Goal: Feedback & Contribution: Submit feedback/report problem

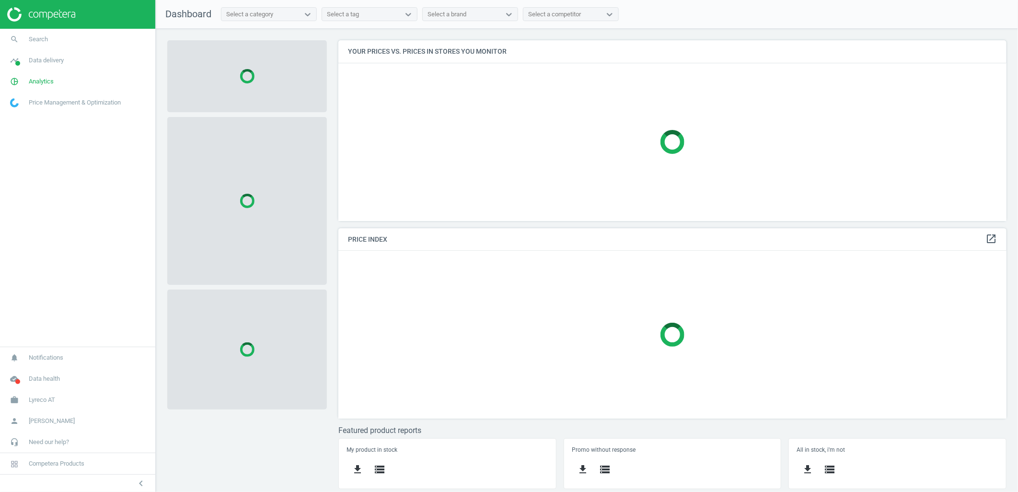
scroll to position [198, 686]
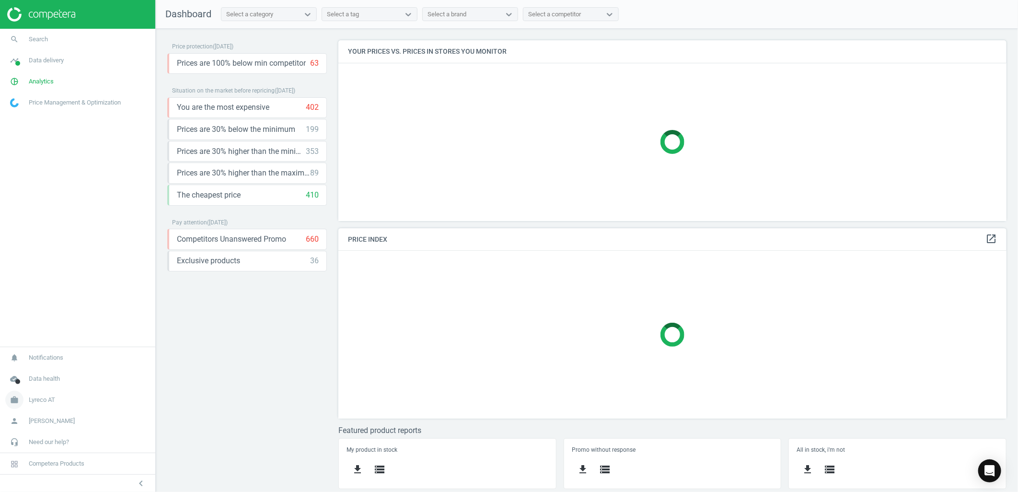
click at [39, 399] on span "Lyreco AT" at bounding box center [42, 400] width 26 height 9
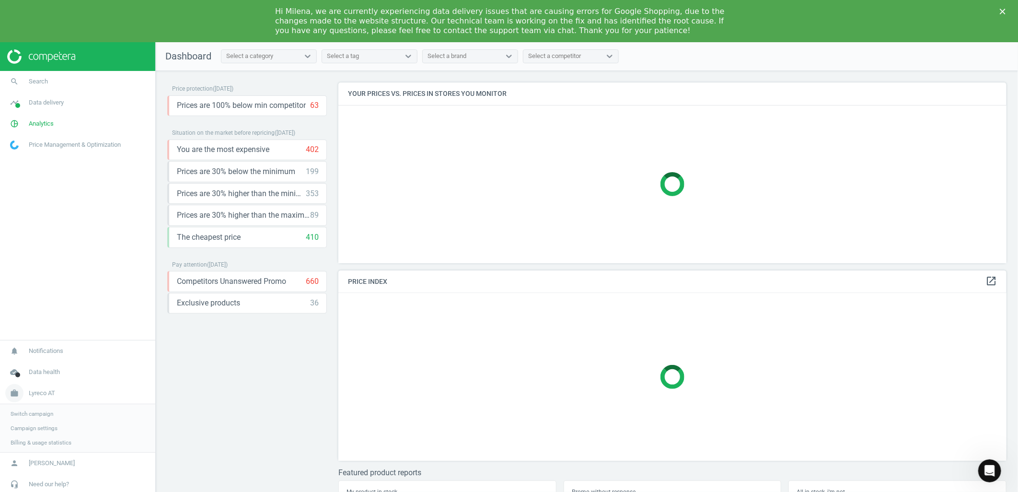
scroll to position [0, 0]
click at [22, 371] on span "cloud_done" at bounding box center [14, 372] width 29 height 21
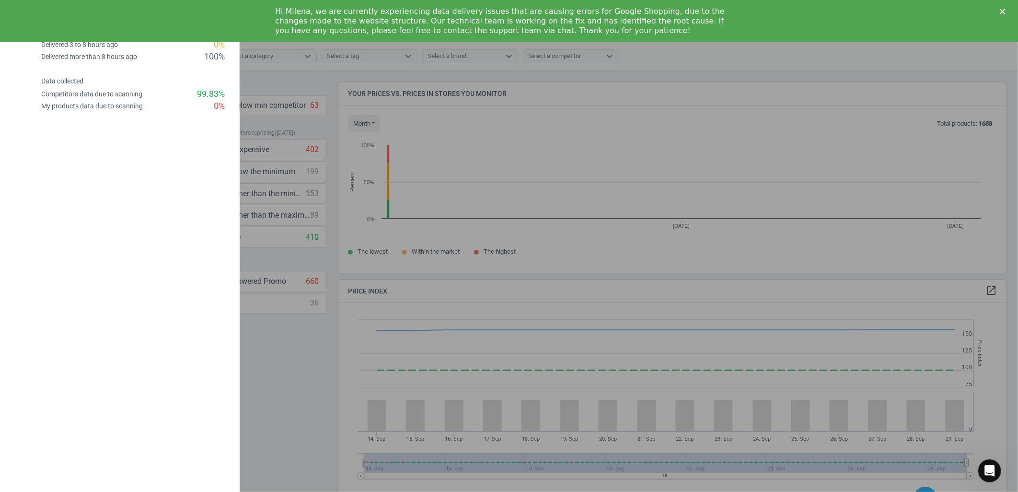
scroll to position [237, 678]
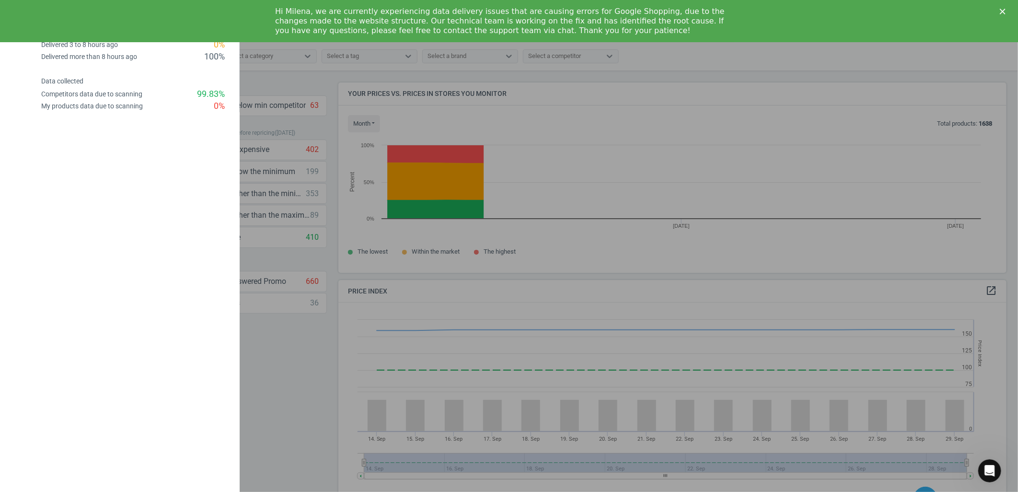
click at [276, 395] on div at bounding box center [509, 246] width 1018 height 492
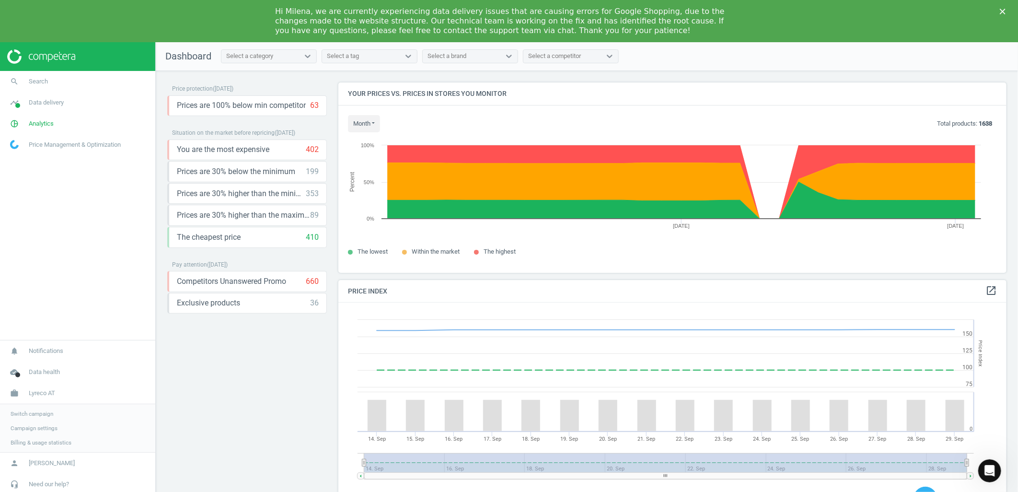
click at [34, 411] on span "Switch campaign" at bounding box center [32, 414] width 43 height 8
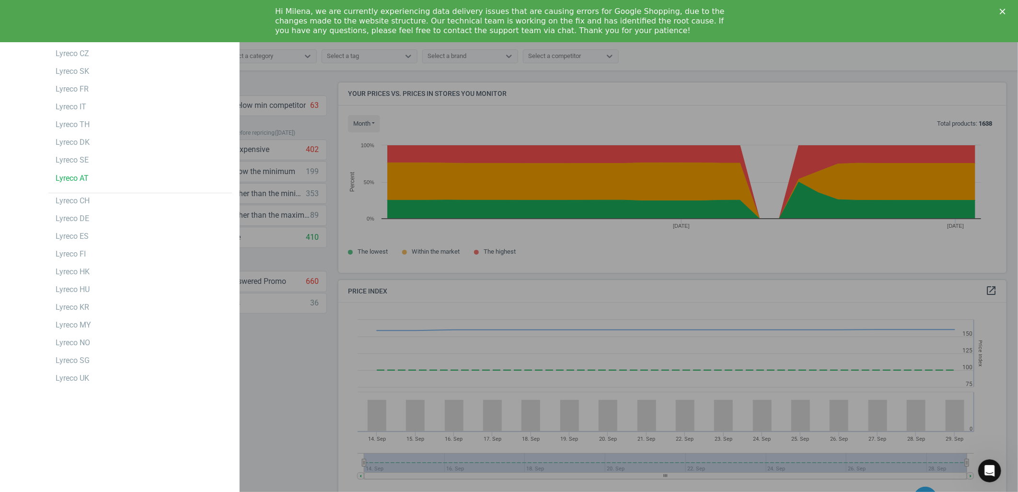
click at [1003, 11] on polygon "Close" at bounding box center [1003, 12] width 6 height 6
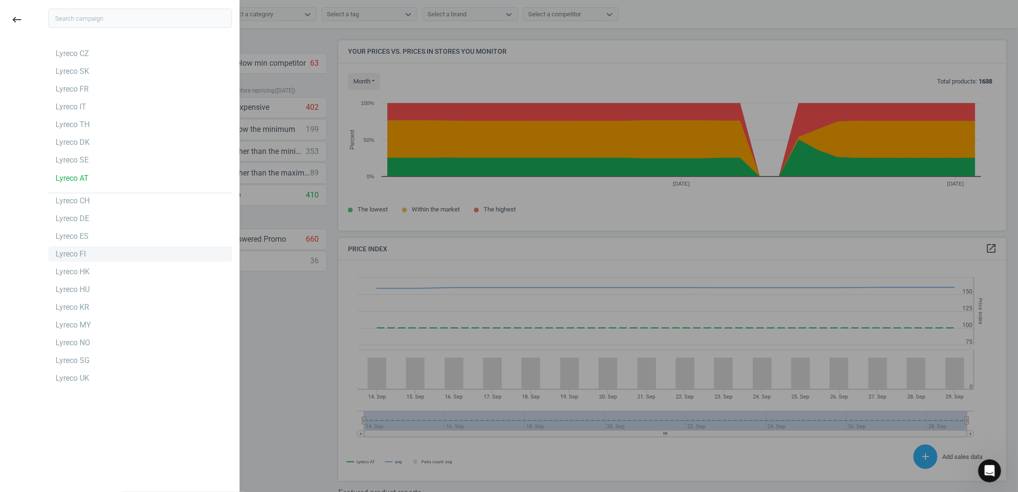
click at [72, 253] on div "Lyreco FI" at bounding box center [71, 254] width 30 height 11
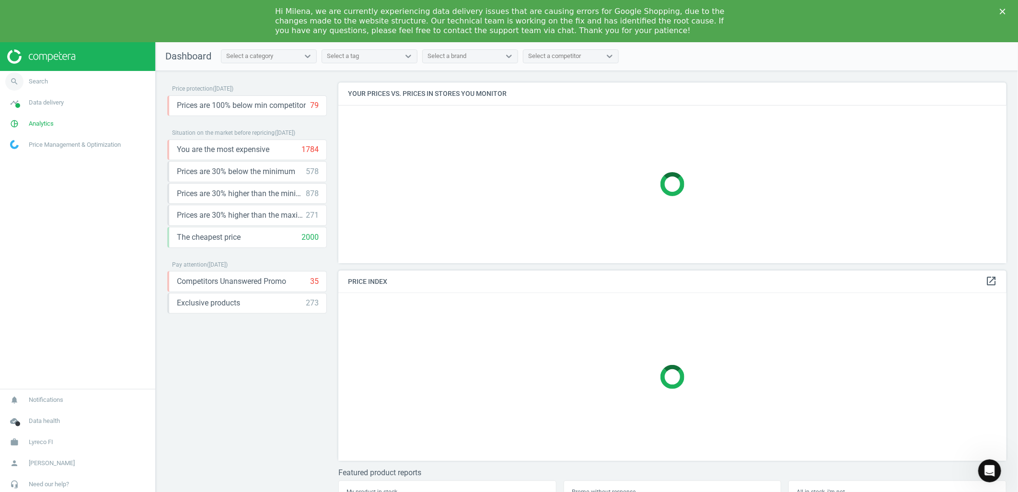
click at [68, 84] on link "search Search" at bounding box center [77, 81] width 155 height 21
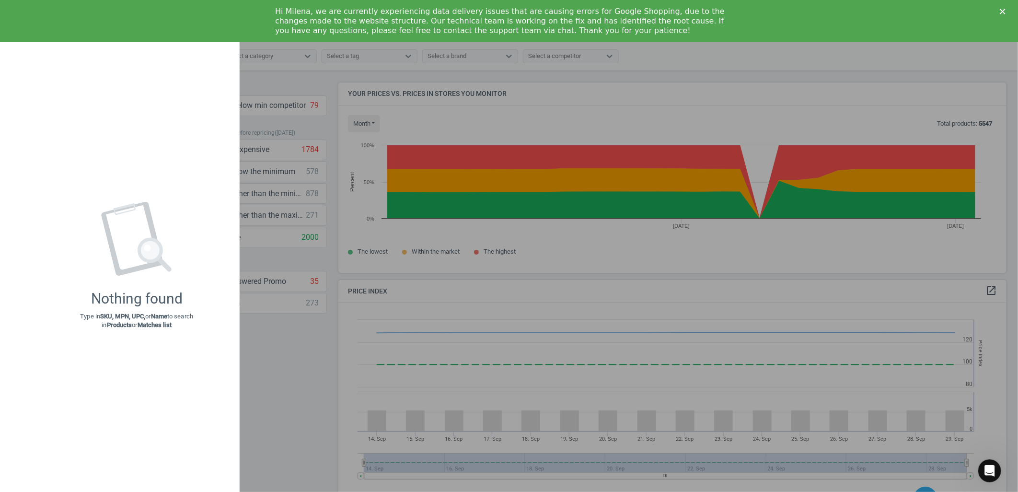
scroll to position [237, 678]
click at [1004, 10] on icon "Close" at bounding box center [1003, 12] width 6 height 6
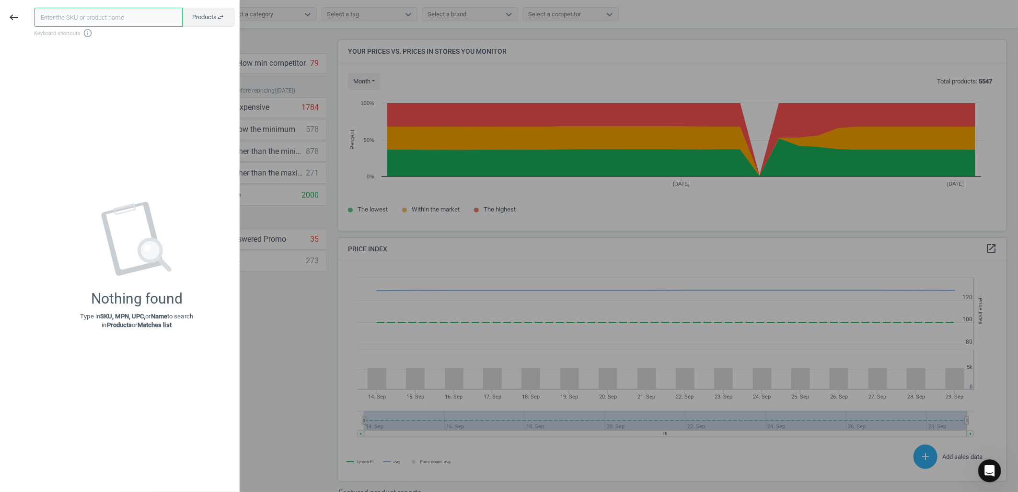
click at [76, 18] on input "text" at bounding box center [108, 17] width 149 height 19
paste input "16950124"
type input "16950124"
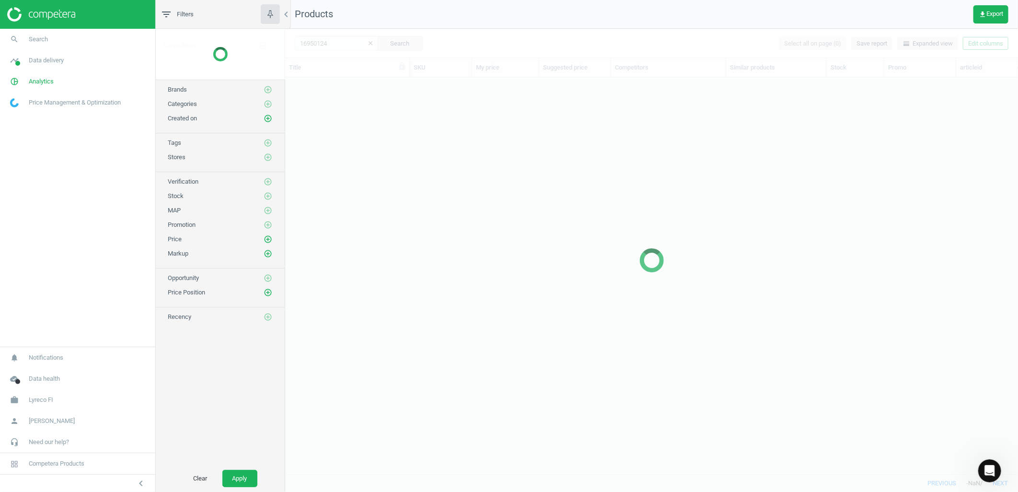
scroll to position [380, 725]
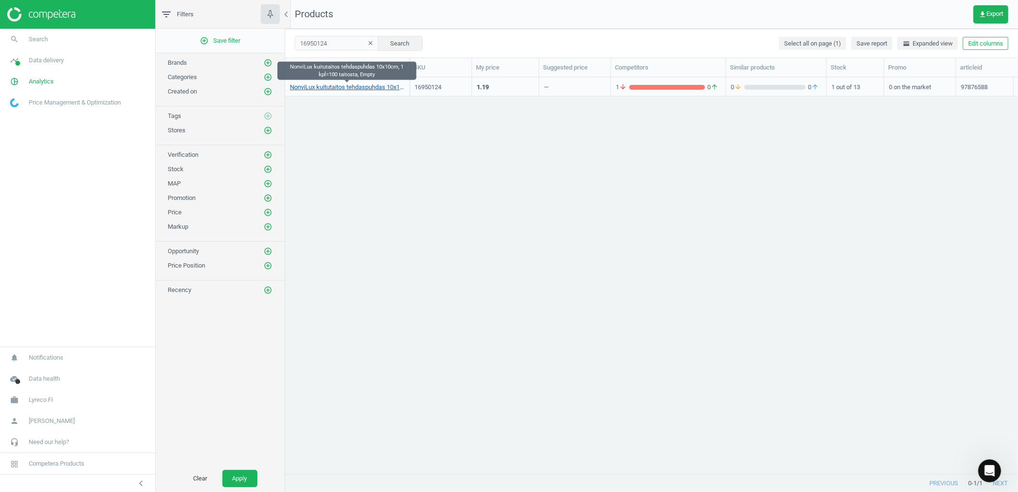
click at [333, 89] on link "NonviLux kuitutaitos tehdaspuhdas 10x10cm, 1 kpl=100 taitosta, Empty" at bounding box center [347, 87] width 115 height 9
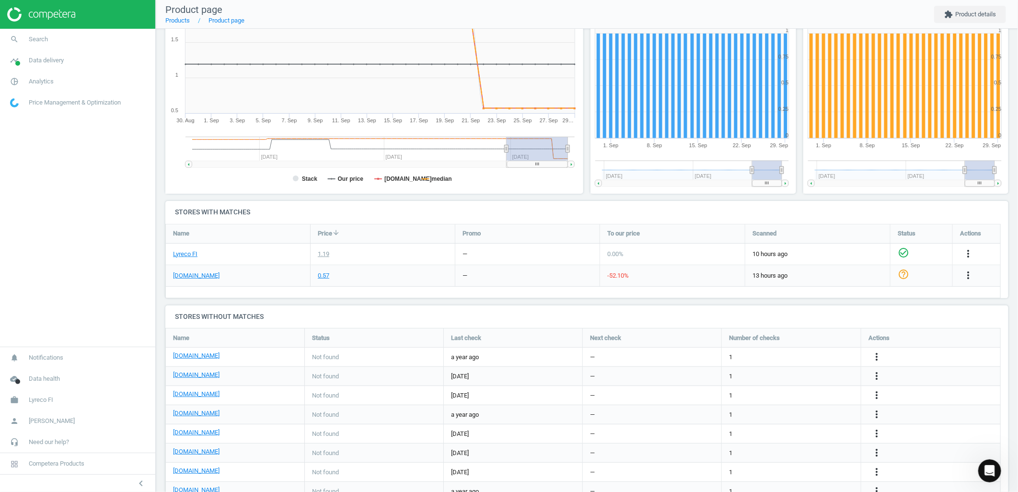
click at [975, 277] on div "more_vert" at bounding box center [969, 275] width 19 height 12
click at [970, 276] on icon "more_vert" at bounding box center [969, 275] width 12 height 12
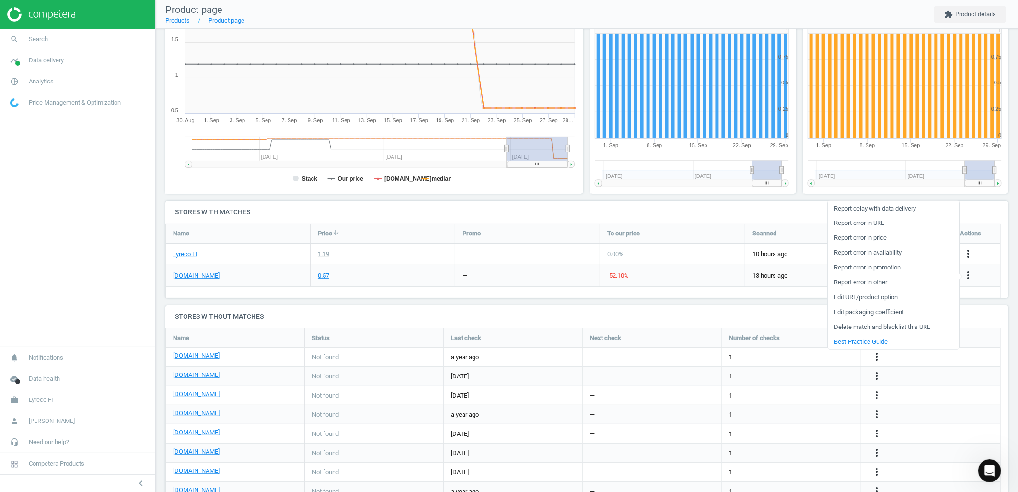
click at [865, 284] on link "Report error in other" at bounding box center [893, 282] width 131 height 15
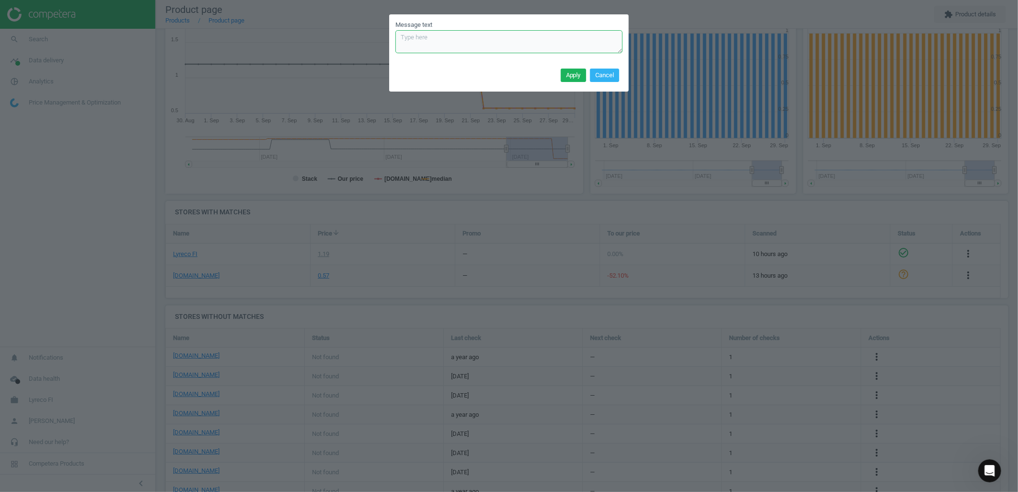
click at [473, 35] on textarea "Message text" at bounding box center [509, 41] width 227 height 23
type textarea "Different size, price needs to be changed (10x10; 1.85$)"
click at [568, 73] on button "Apply" at bounding box center [573, 75] width 25 height 13
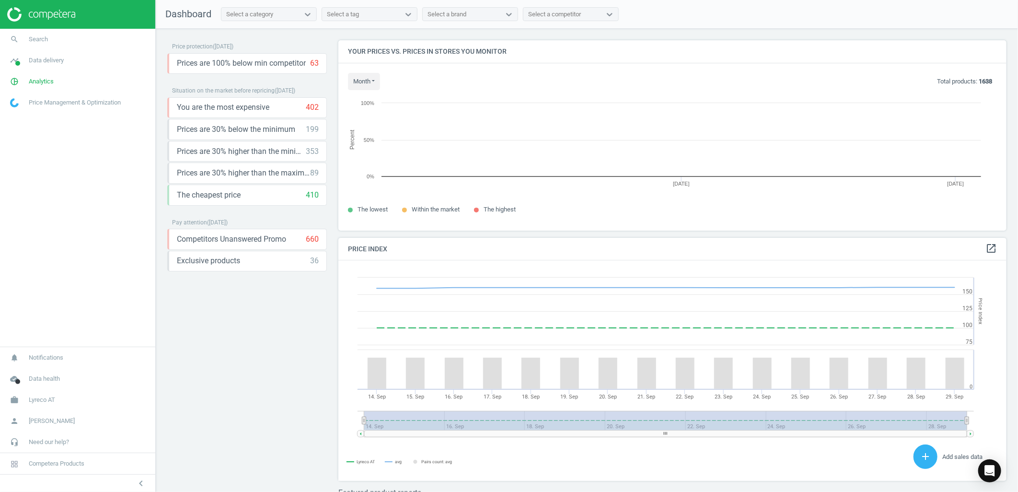
scroll to position [207, 678]
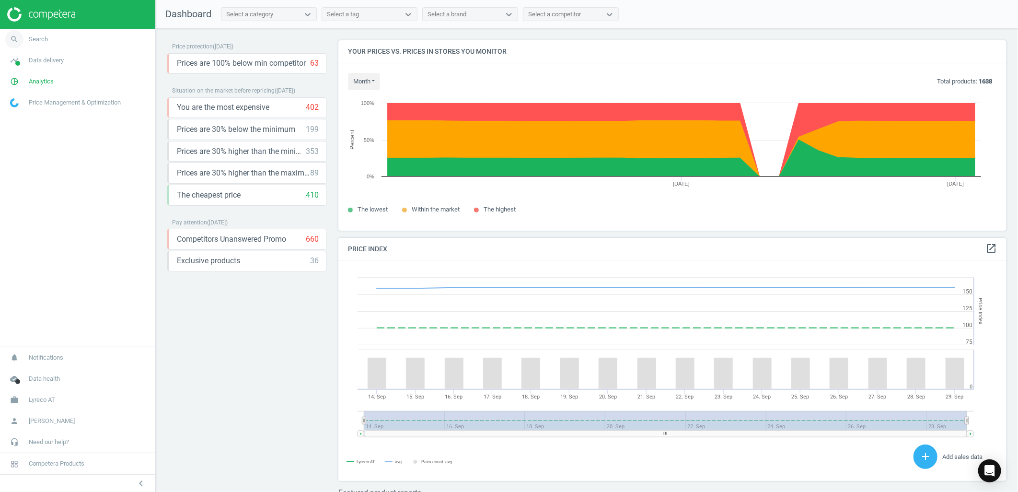
click at [102, 35] on link "search Search" at bounding box center [77, 39] width 155 height 21
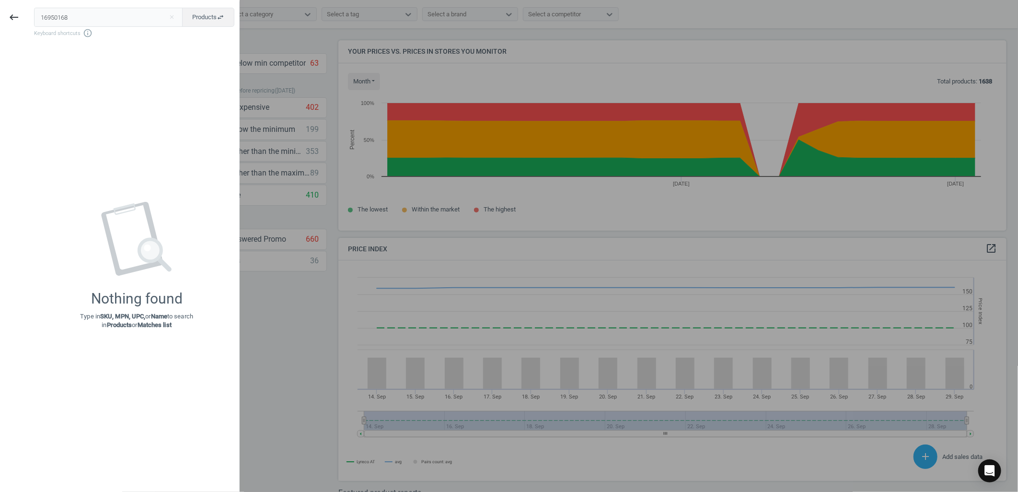
type input "16950168"
click at [258, 292] on div at bounding box center [509, 246] width 1018 height 492
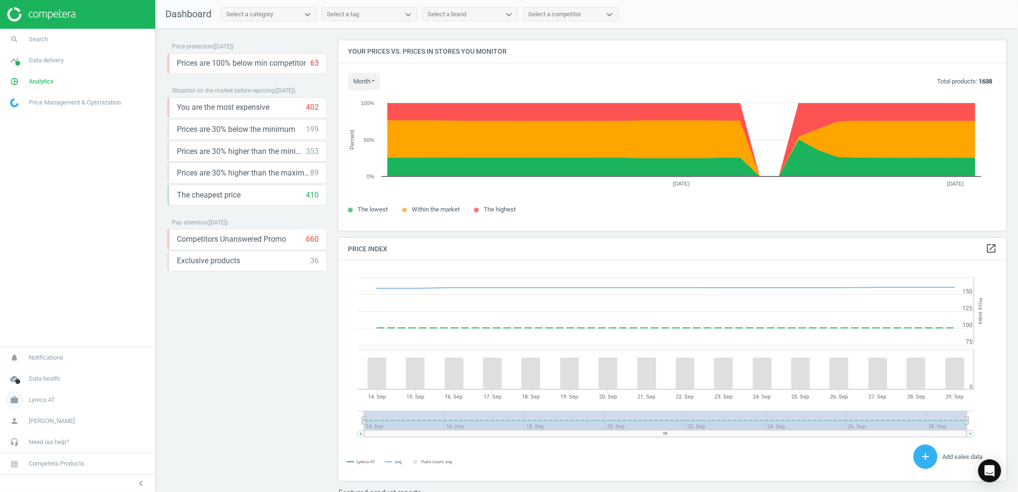
click at [35, 398] on span "Lyreco AT" at bounding box center [42, 400] width 26 height 9
click at [35, 372] on span "Switch campaign" at bounding box center [32, 372] width 43 height 8
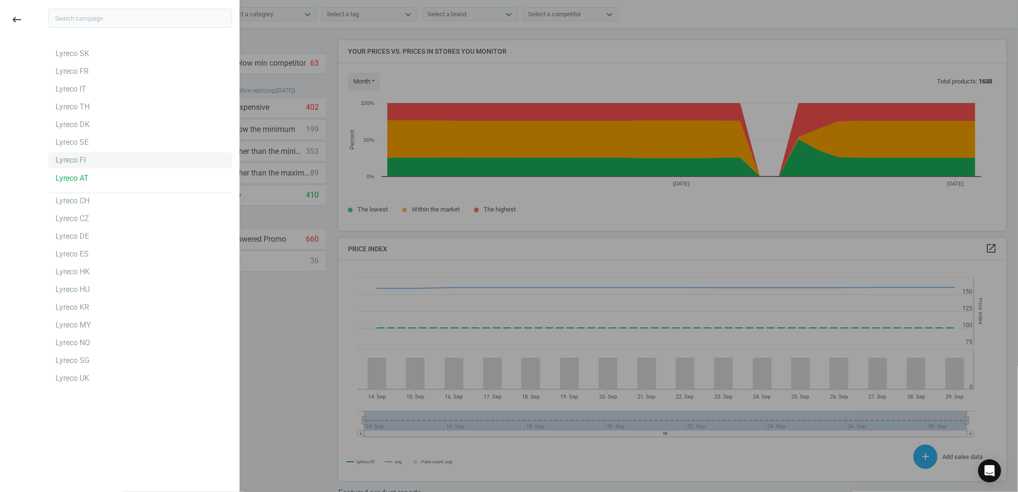
click at [81, 163] on div "Lyreco FI" at bounding box center [71, 160] width 30 height 11
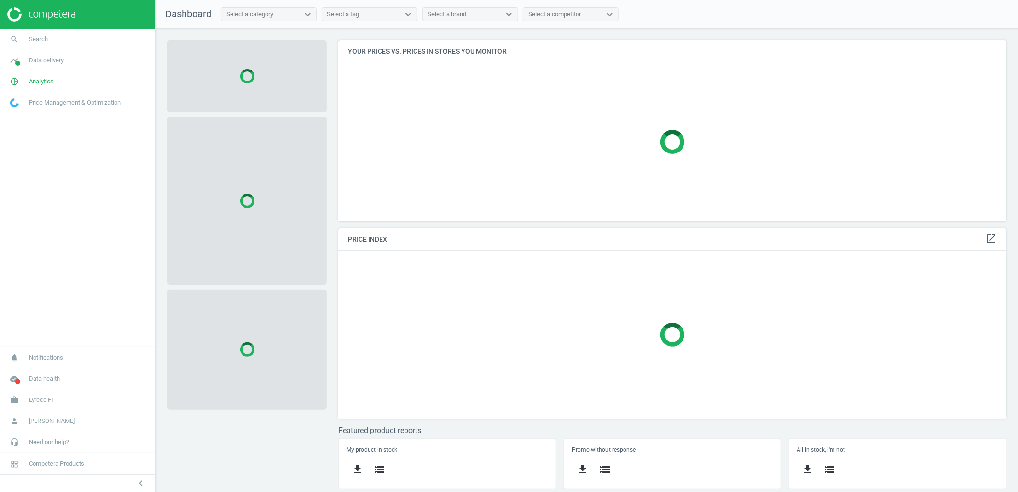
scroll to position [198, 686]
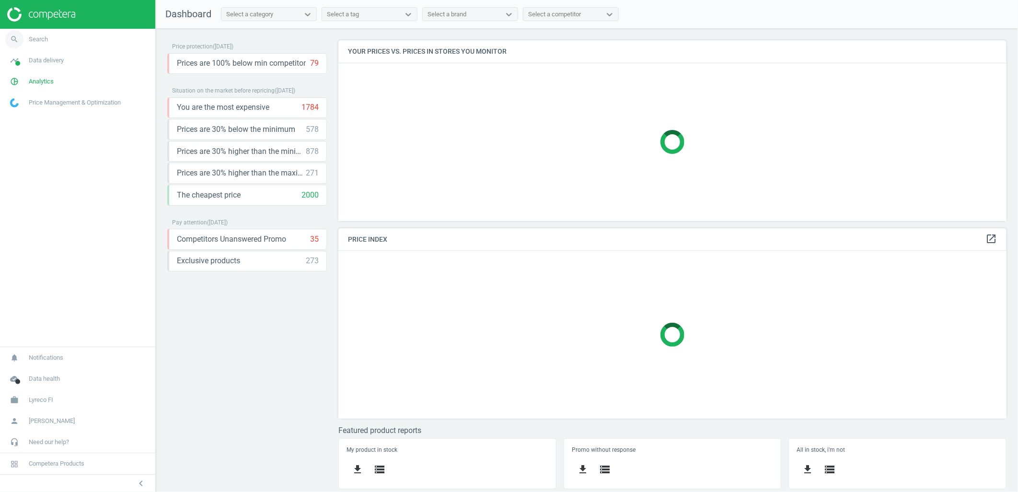
click at [67, 42] on link "search Search" at bounding box center [77, 39] width 155 height 21
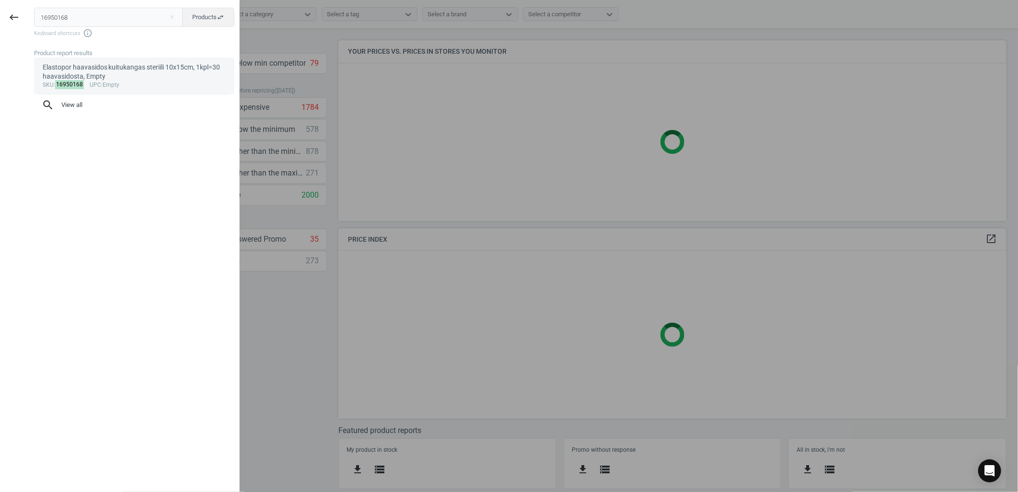
type input "16950168"
click at [81, 70] on div "Elastopor haavasidos kuitukangas steriili 10x15cm, 1kpl=30 haavasidosta, Empty" at bounding box center [135, 72] width 184 height 19
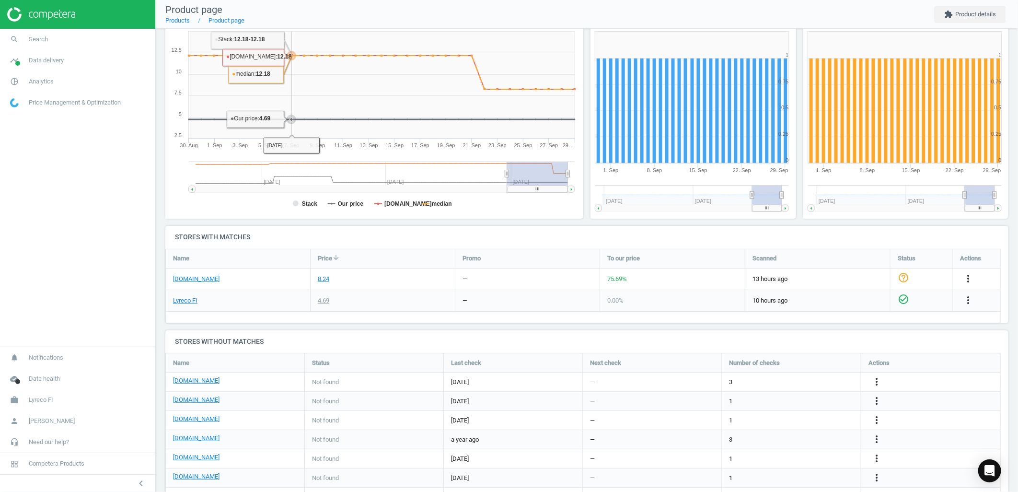
scroll to position [147, 0]
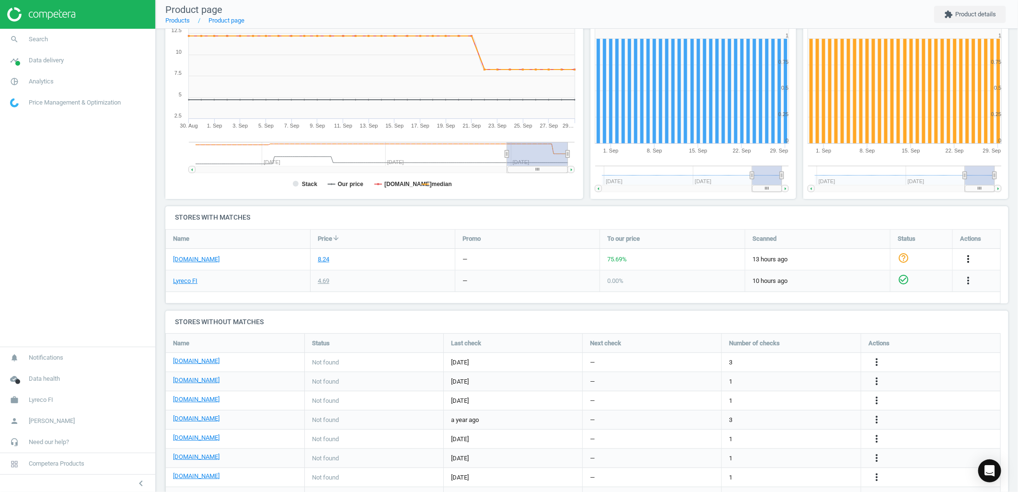
click at [971, 257] on icon "more_vert" at bounding box center [969, 259] width 12 height 12
click at [859, 222] on link "Report error in price" at bounding box center [893, 221] width 131 height 15
click at [45, 41] on span "Search" at bounding box center [38, 39] width 19 height 9
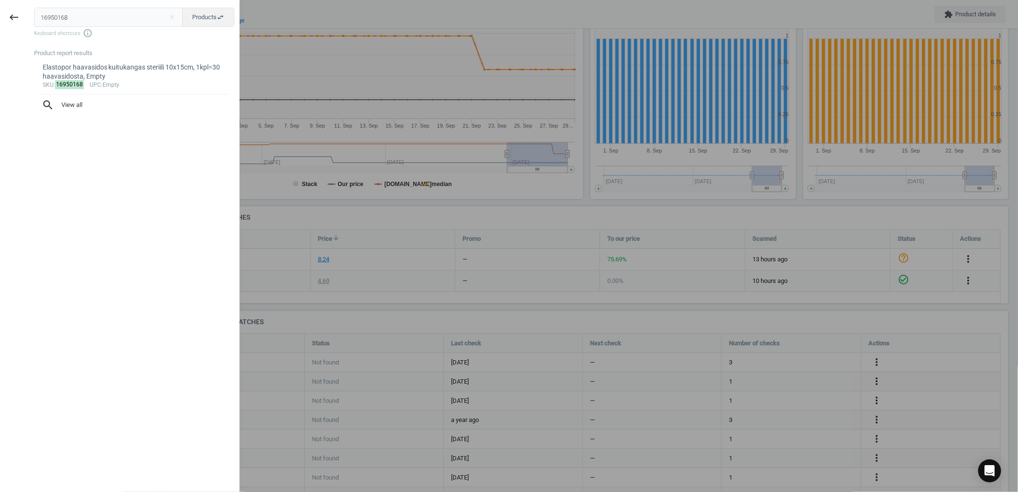
drag, startPoint x: 74, startPoint y: 21, endPoint x: -9, endPoint y: 8, distance: 83.6
click at [0, 8] on html "Group 2 Created with Sketch. ic/cloud_download/grey600 Created with Sketch. gra…" at bounding box center [509, 246] width 1018 height 492
type input "7808202"
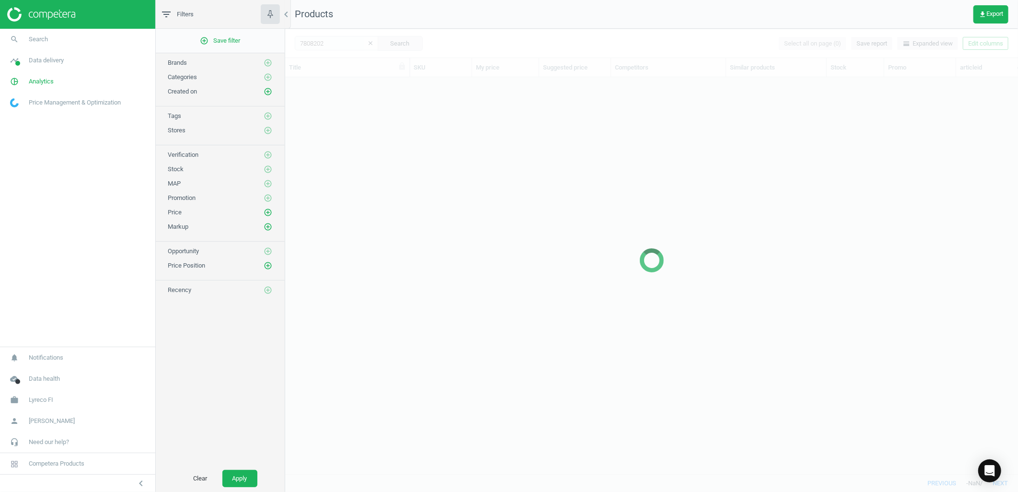
scroll to position [380, 725]
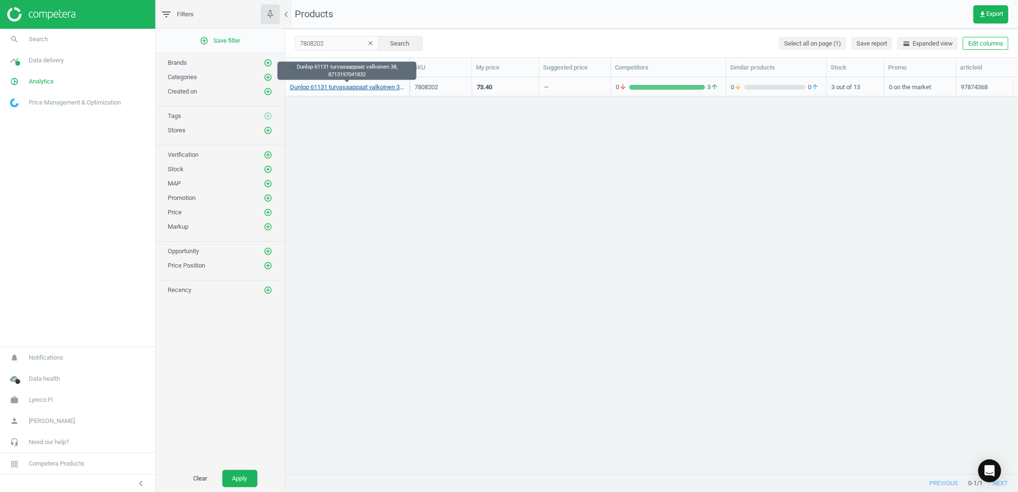
click at [390, 86] on link "Dunlop 61131 turvasaappaat valkoinen 38, 8713197041832" at bounding box center [347, 87] width 115 height 9
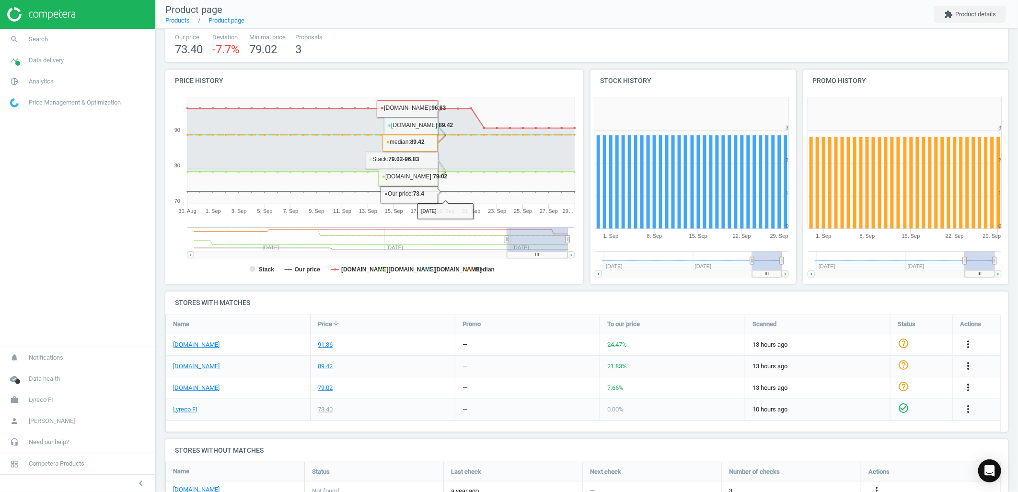
scroll to position [63, 0]
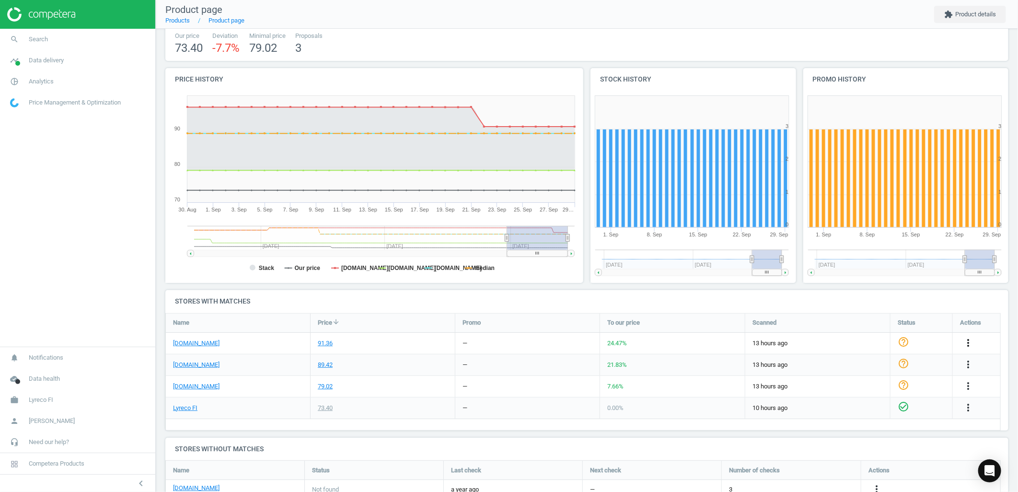
click at [963, 343] on icon "more_vert" at bounding box center [969, 343] width 12 height 12
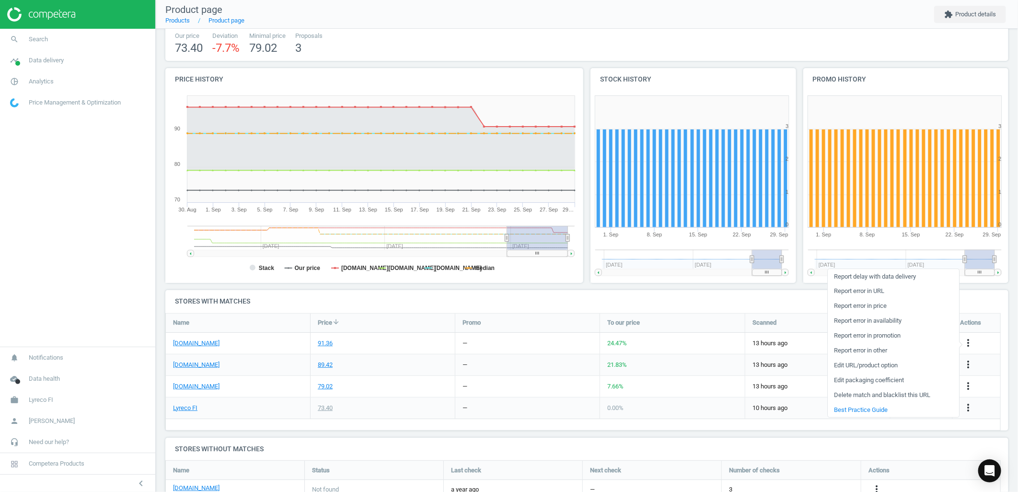
click at [869, 351] on link "Report error in other" at bounding box center [893, 350] width 131 height 15
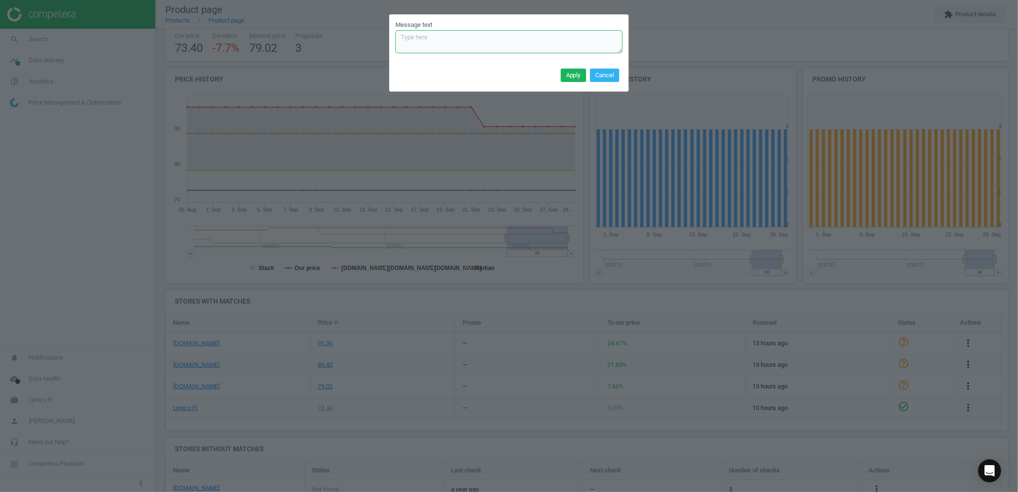
click at [478, 50] on textarea "Message text" at bounding box center [509, 41] width 227 height 23
type textarea "Incorrect tier= size 38, price 96,83."
click at [574, 73] on button "Apply" at bounding box center [573, 75] width 25 height 13
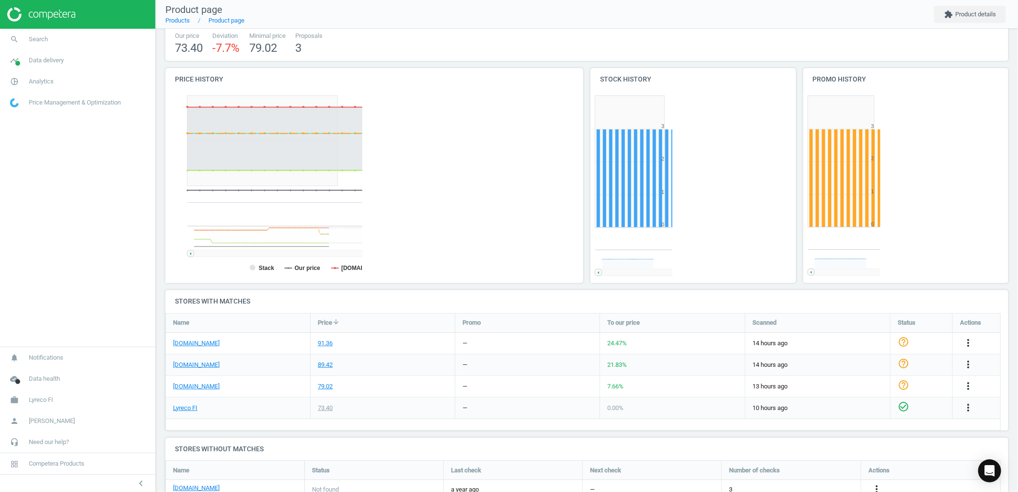
scroll to position [134, 852]
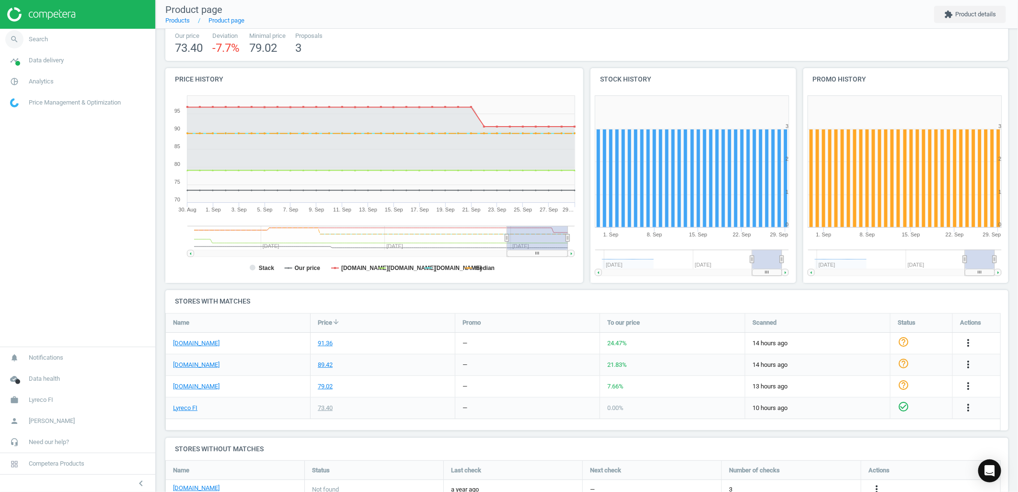
click at [73, 35] on link "search Search" at bounding box center [77, 39] width 155 height 21
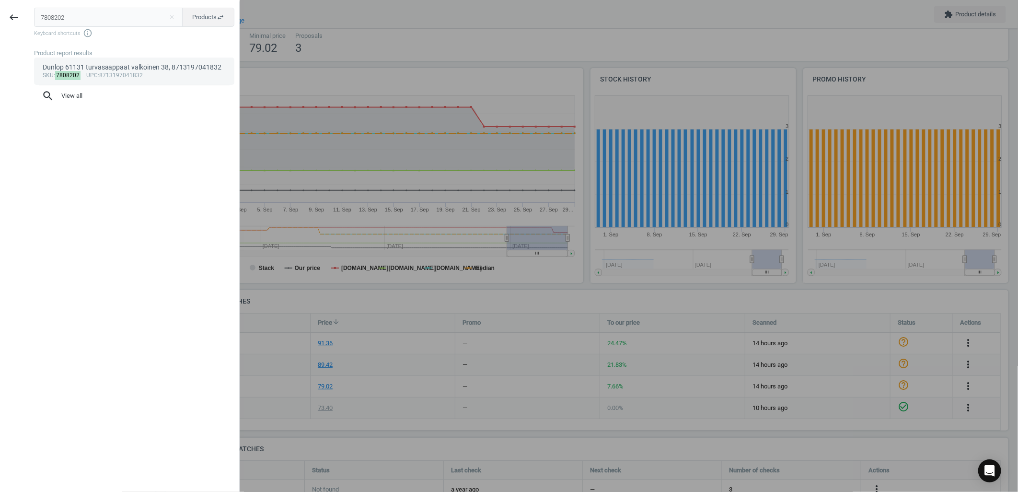
click at [153, 69] on div "Dunlop 61131 turvasaappaat valkoinen 38, 8713197041832" at bounding box center [135, 67] width 184 height 9
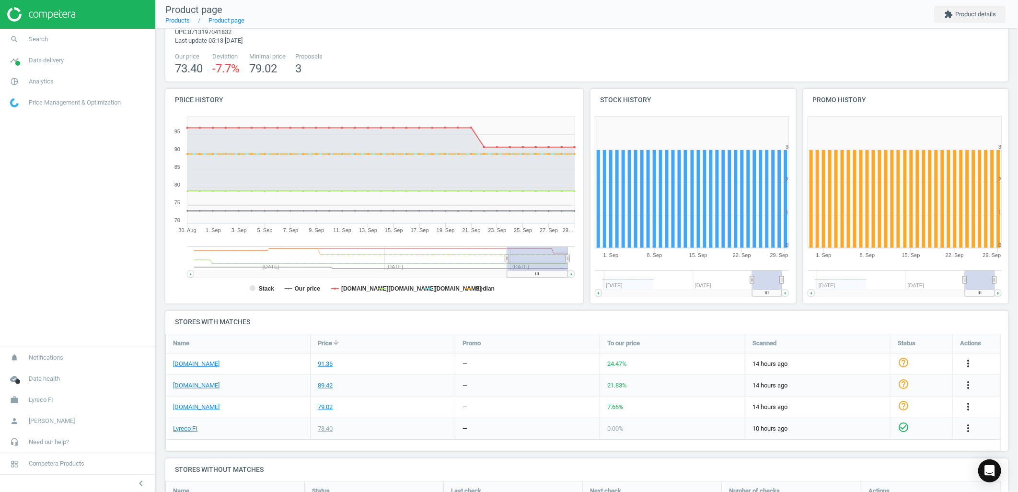
scroll to position [106, 0]
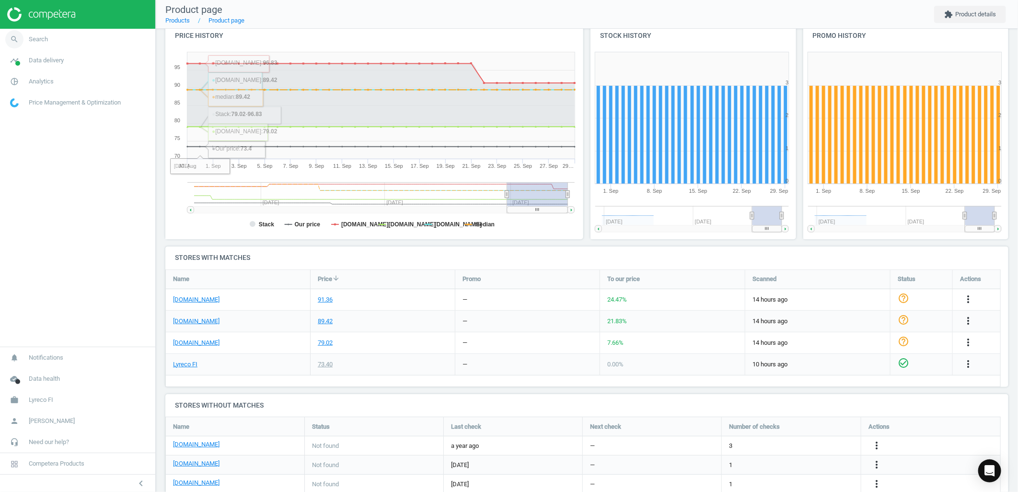
click at [53, 42] on link "search Search" at bounding box center [77, 39] width 155 height 21
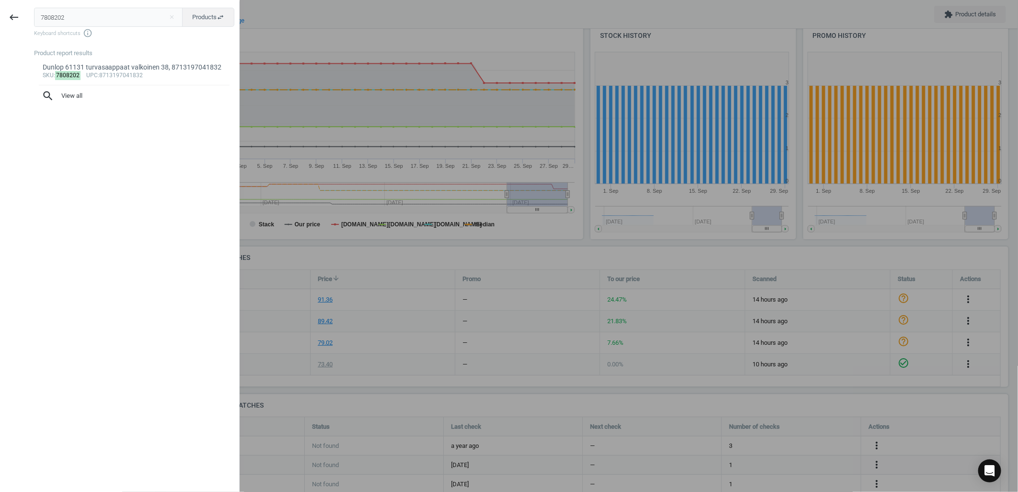
drag, startPoint x: 109, startPoint y: 21, endPoint x: -112, endPoint y: 16, distance: 221.1
click at [0, 16] on html "Group 2 Created with Sketch. ic/cloud_download/grey600 Created with Sketch. gra…" at bounding box center [509, 246] width 1018 height 492
type input "16950113"
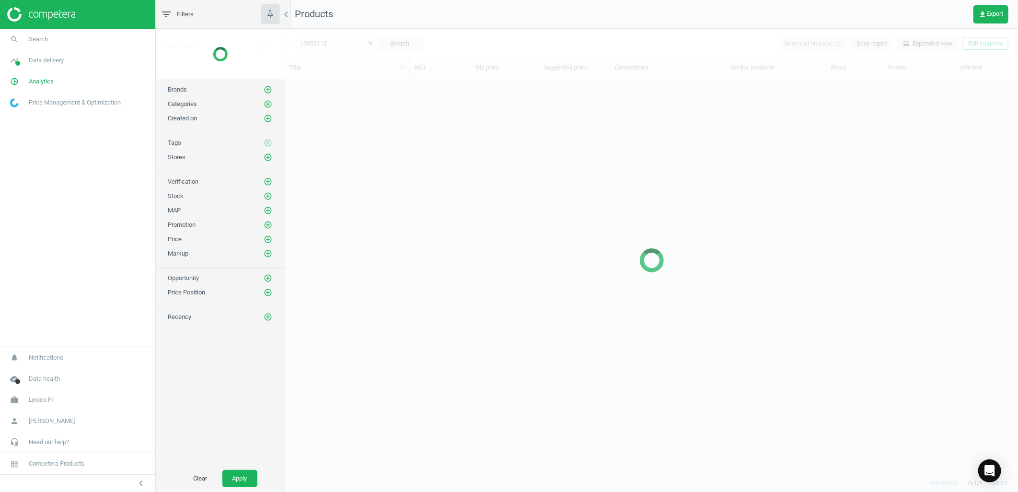
scroll to position [380, 725]
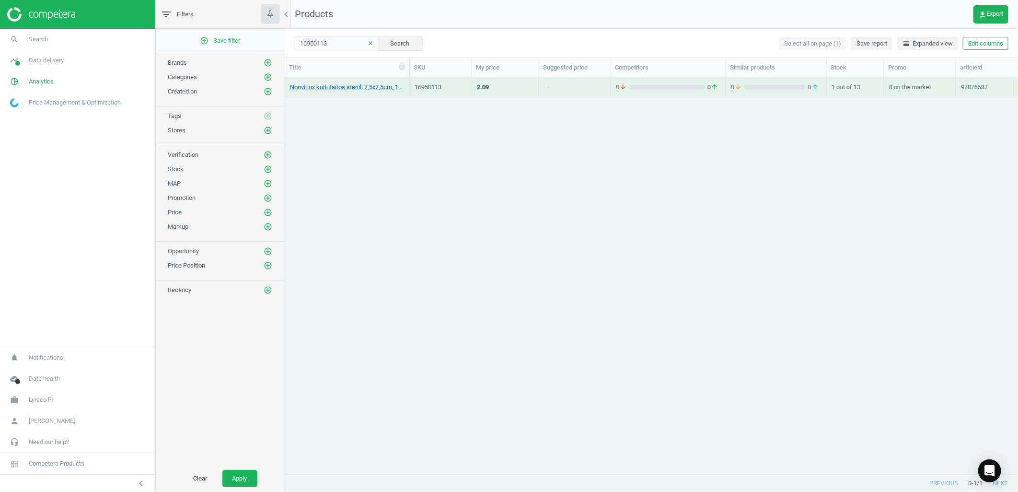
click at [348, 90] on link "NonviLux kuitutaitos steriili 7,5x7,5cm, 1 kpl=125 taitosta, Empty" at bounding box center [347, 87] width 115 height 9
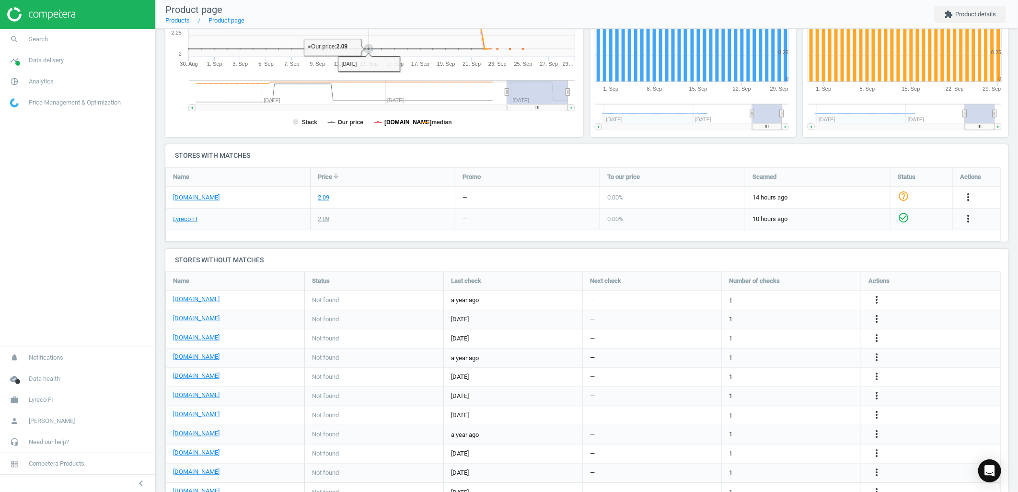
scroll to position [213, 0]
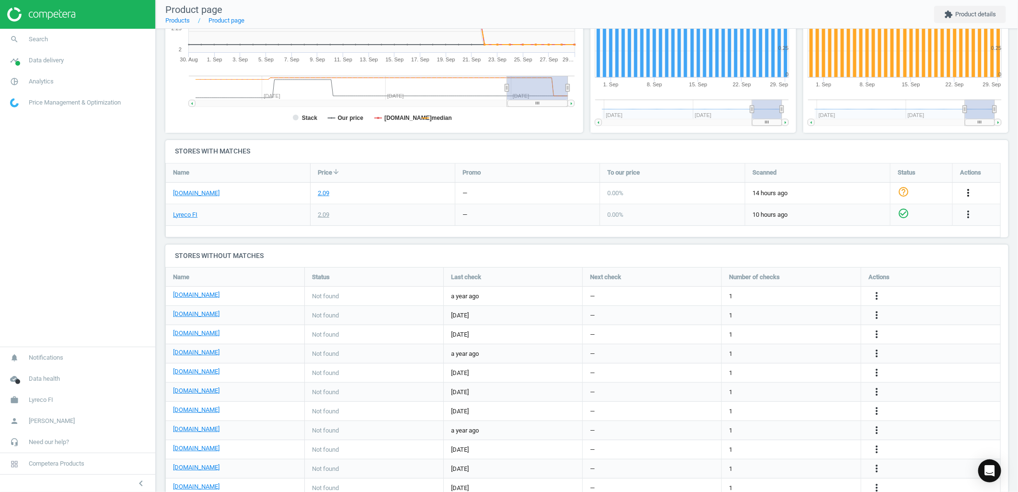
click at [970, 193] on icon "more_vert" at bounding box center [969, 193] width 12 height 12
click at [778, 231] on div "Name Price arrow_downward Promo To our price Scanned Status Actions pamark.fi 2…" at bounding box center [583, 200] width 836 height 74
click at [964, 192] on icon "more_vert" at bounding box center [969, 193] width 12 height 12
click at [870, 154] on link "Report error in price" at bounding box center [893, 156] width 131 height 15
click at [39, 32] on link "search Search" at bounding box center [77, 39] width 155 height 21
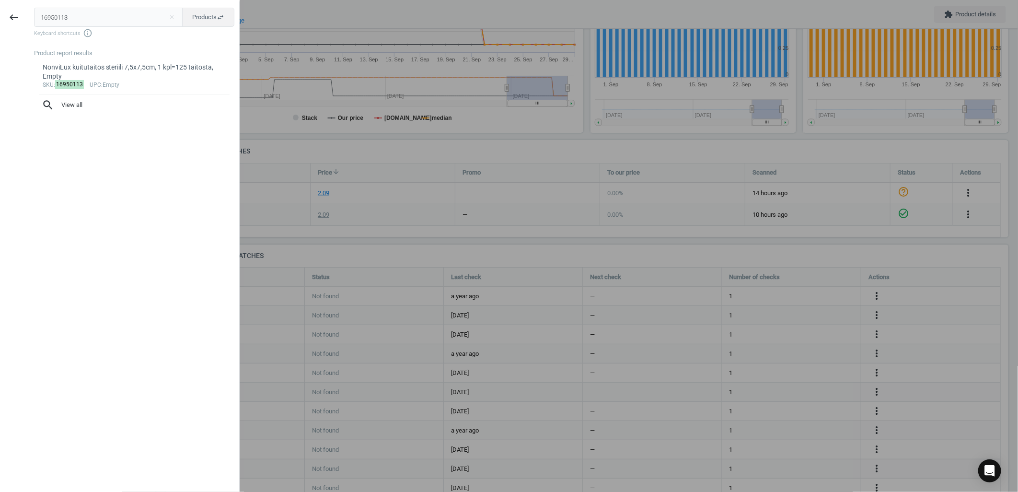
drag, startPoint x: 98, startPoint y: 17, endPoint x: -78, endPoint y: 22, distance: 175.5
click at [0, 22] on html "Group 2 Created with Sketch. ic/cloud_download/grey600 Created with Sketch. gra…" at bounding box center [509, 246] width 1018 height 492
type input "18391604"
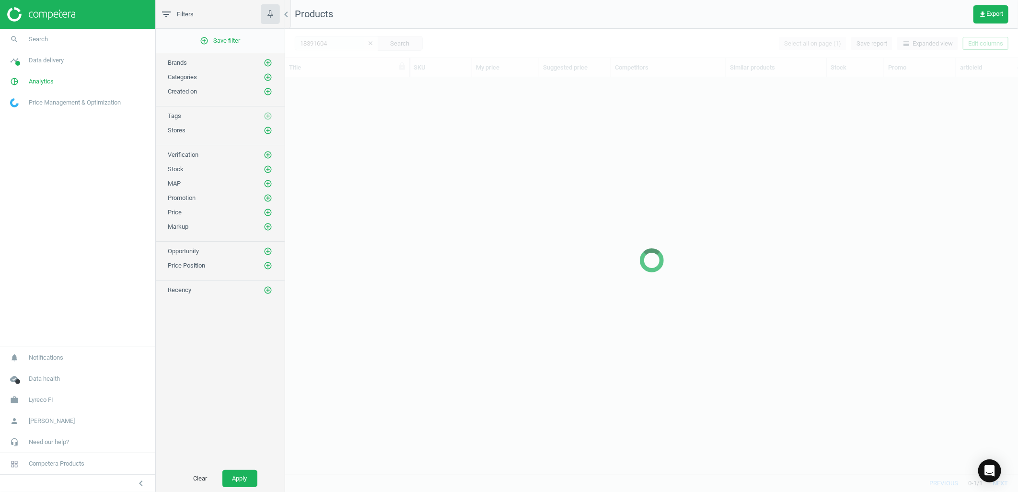
scroll to position [380, 725]
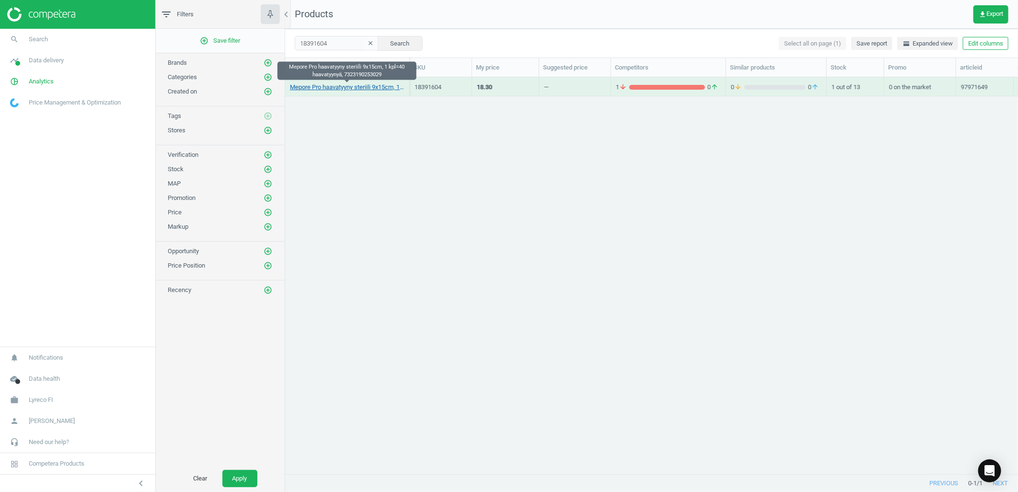
click at [347, 87] on link "Mepore Pro haavatyyny steriili 9x15cm, 1 kpl=40 haavatyynyä, 7323190253029" at bounding box center [347, 87] width 115 height 9
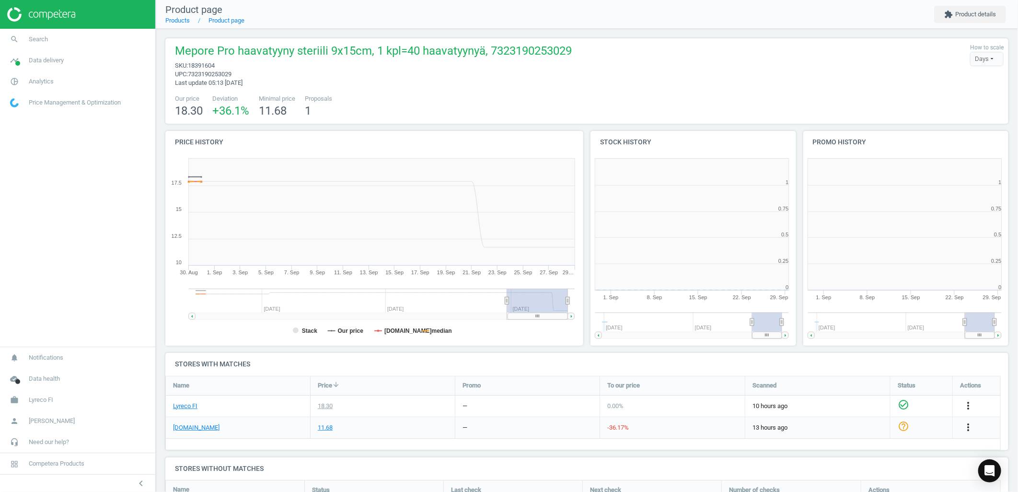
scroll to position [209, 221]
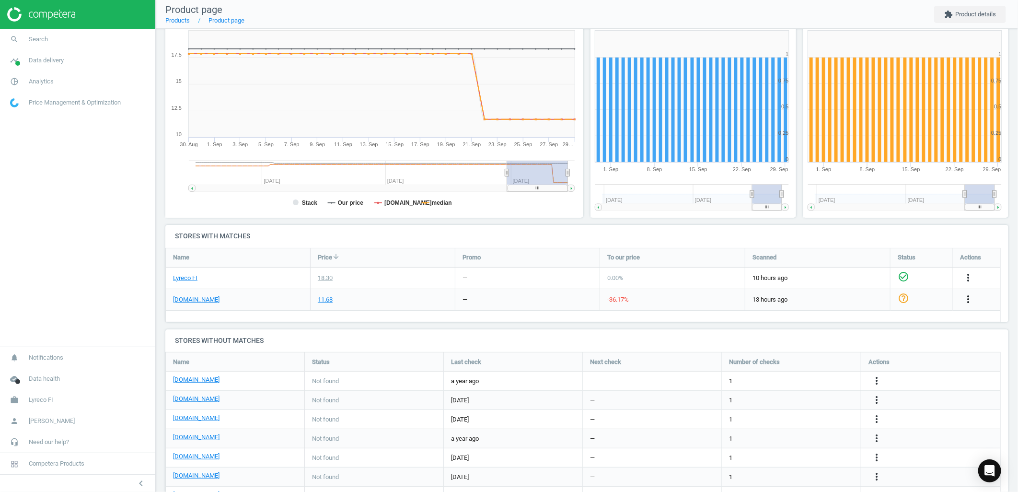
click at [964, 295] on icon "more_vert" at bounding box center [969, 299] width 12 height 12
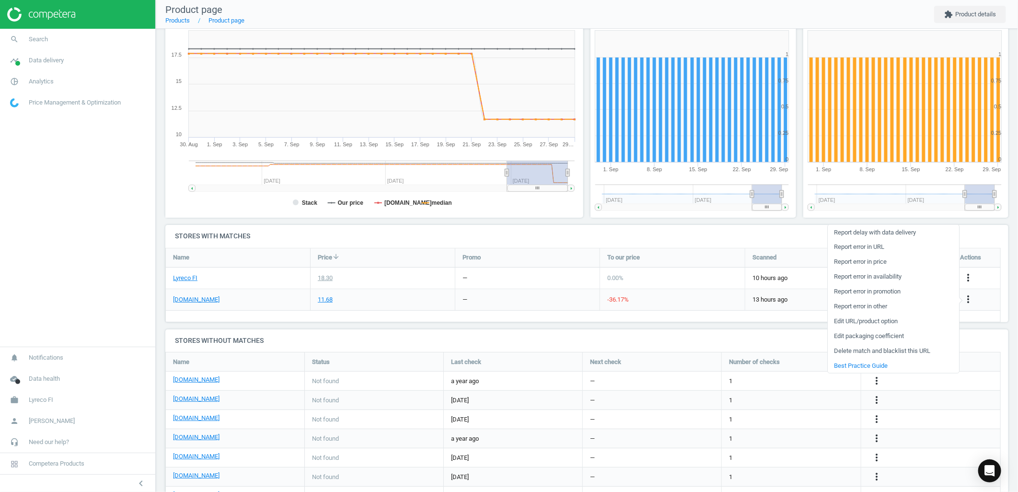
click at [865, 262] on link "Report error in price" at bounding box center [893, 262] width 131 height 15
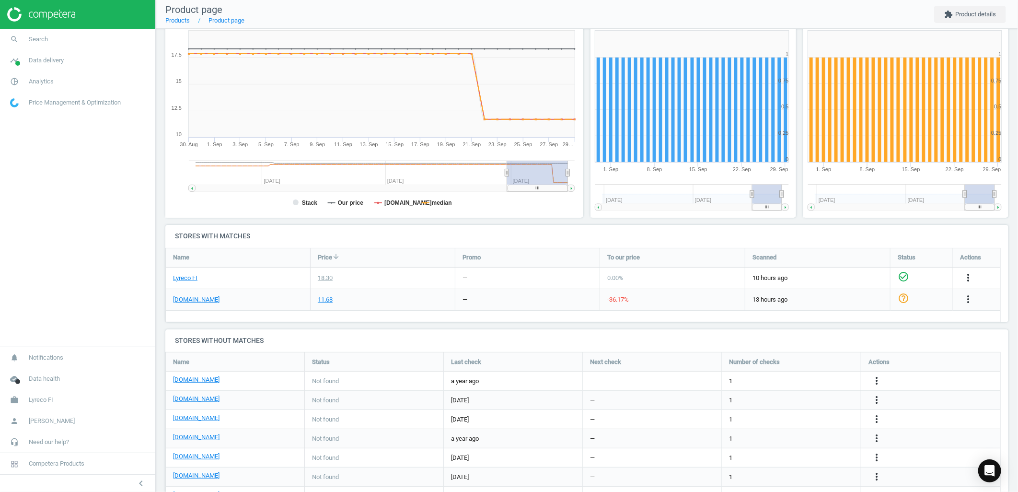
scroll to position [0, 0]
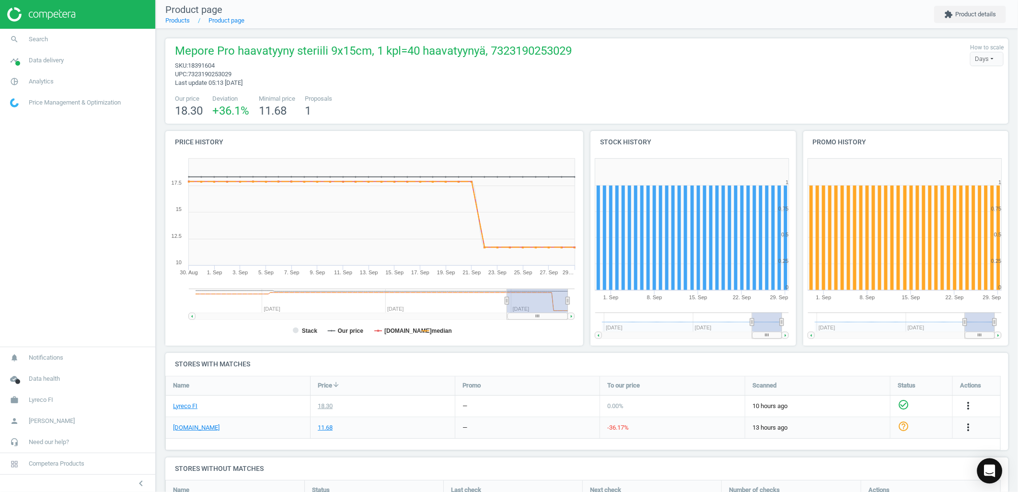
click at [985, 472] on icon "Open Intercom Messenger" at bounding box center [990, 471] width 12 height 12
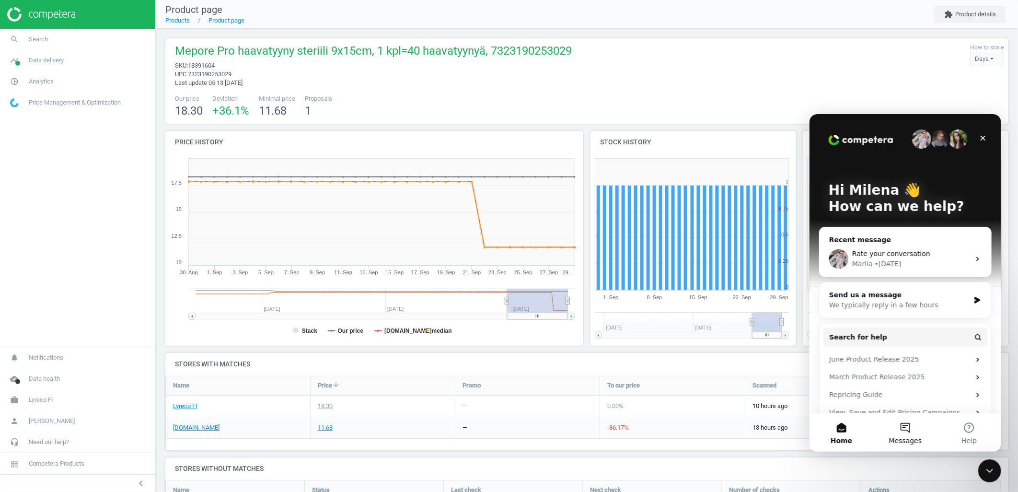
click at [900, 430] on button "Messages" at bounding box center [905, 432] width 64 height 38
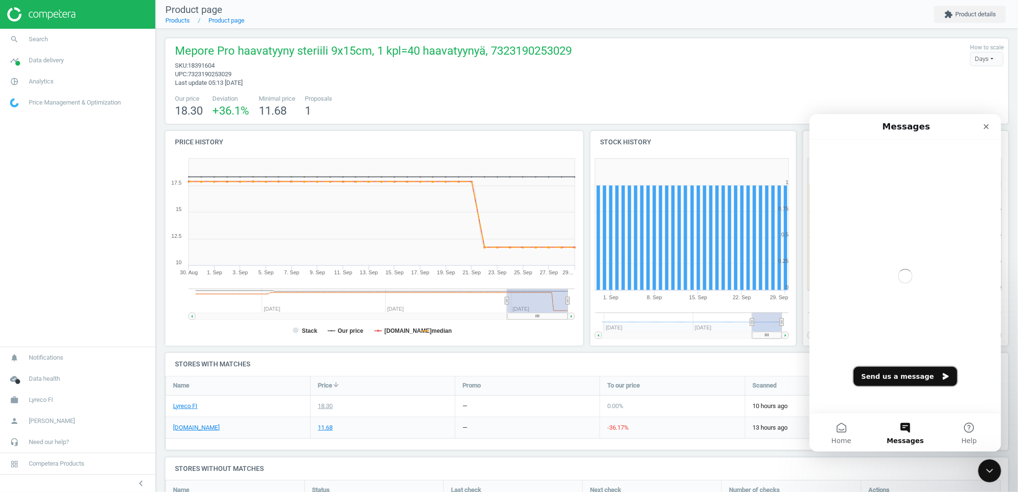
click at [882, 370] on button "Send us a message" at bounding box center [905, 375] width 104 height 19
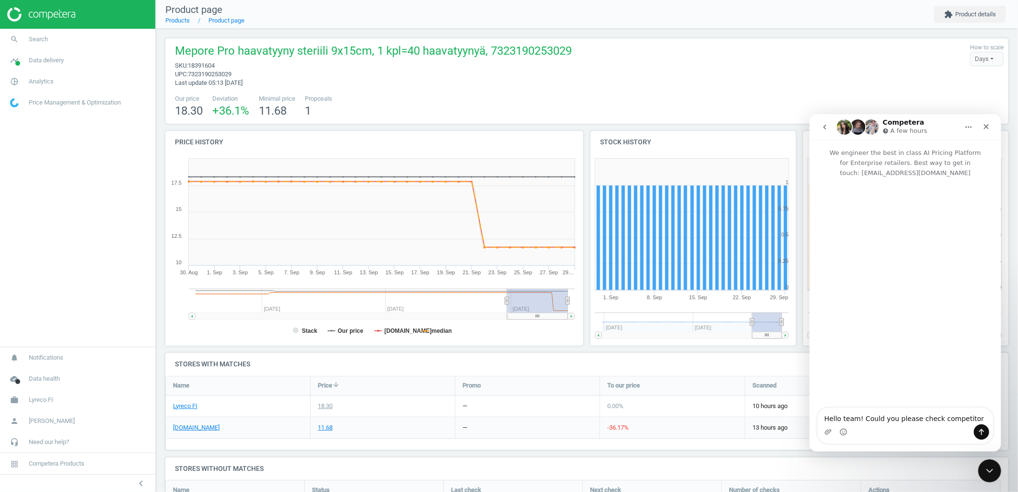
click at [929, 420] on textarea "Hello team! Could you please check competitor" at bounding box center [905, 416] width 175 height 16
click at [901, 411] on textarea "Hello team! Could you please check the way of scraping competitor" at bounding box center [905, 411] width 175 height 26
click at [899, 420] on textarea "Hello team! Could you please check the way of scraping competitor" at bounding box center [905, 411] width 175 height 26
click at [901, 416] on textarea "Hello team! Could you please check the way of scraping competitor" at bounding box center [905, 411] width 175 height 26
paste textarea "Pamark.Fi"
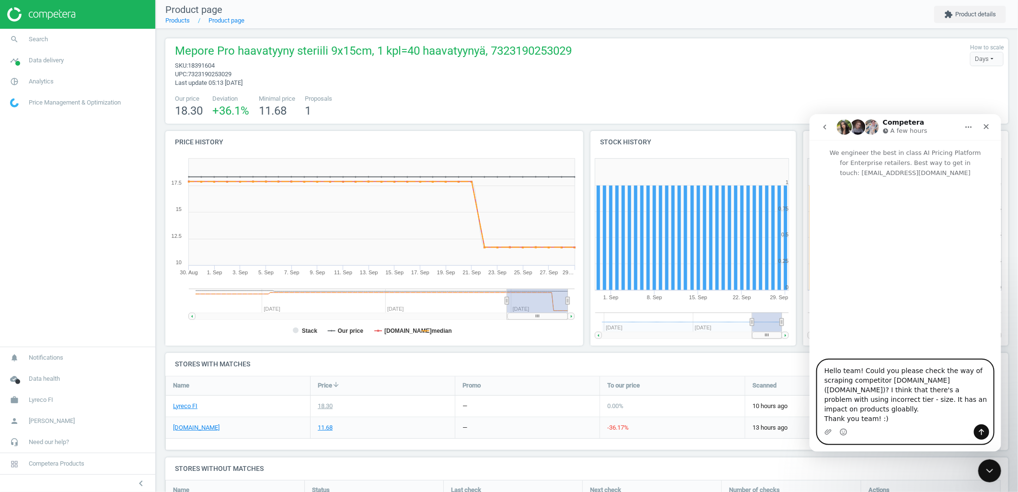
click at [909, 409] on textarea "Hello team! Could you please check the way of scraping competitor Pamark.Fi (Ly…" at bounding box center [905, 392] width 175 height 64
click at [911, 417] on textarea "Hello team! Could you please check the way of scraping competitor Pamark.Fi (Ly…" at bounding box center [905, 392] width 175 height 64
click at [865, 408] on textarea "Hello team! Could you please check the way of scraping competitor Pamark.Fi (Ly…" at bounding box center [905, 392] width 175 height 64
type textarea "Hello team! Could you please check the way of scraping competitor Pamark.Fi (Ly…"
click at [903, 426] on div "Intercom messenger" at bounding box center [905, 431] width 175 height 15
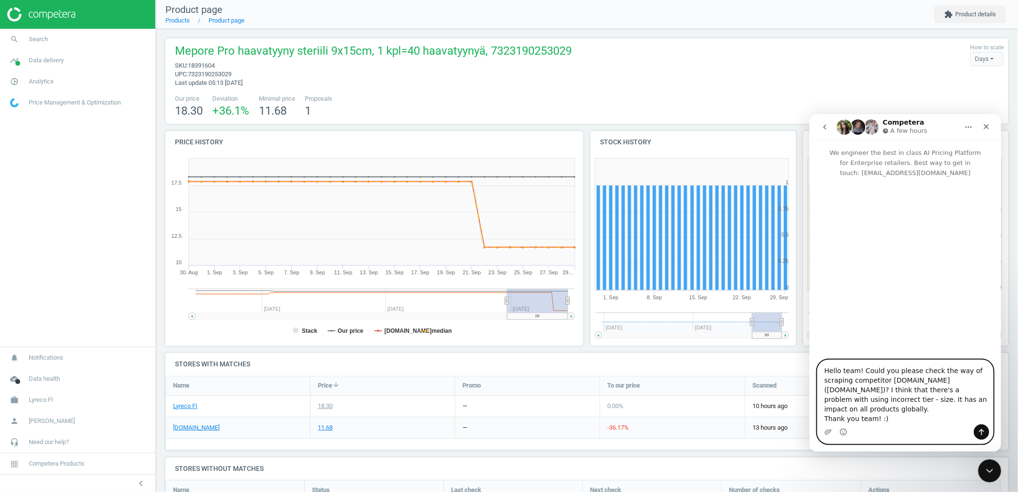
click at [887, 421] on textarea "Hello team! Could you please check the way of scraping competitor Pamark.Fi (Ly…" at bounding box center [905, 392] width 175 height 64
click at [983, 431] on icon "Send a message…" at bounding box center [981, 432] width 5 height 6
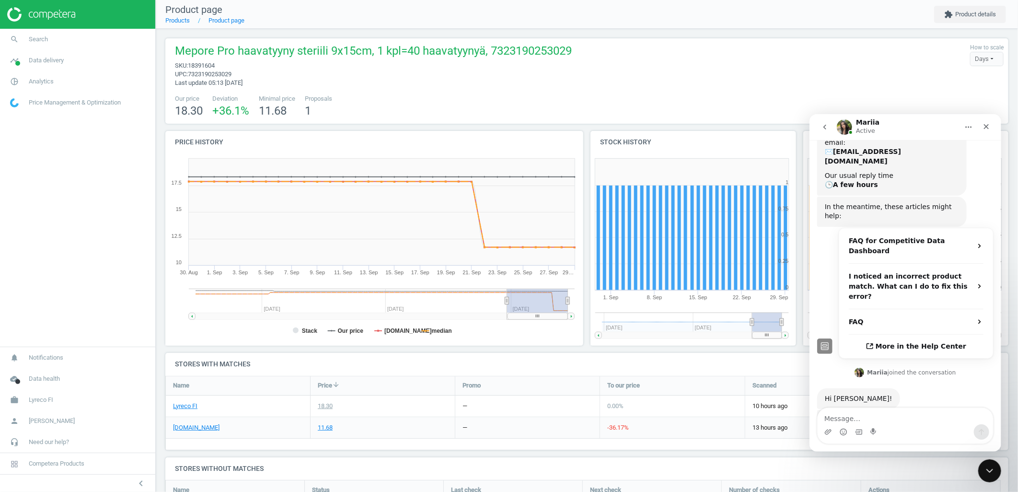
scroll to position [165, 0]
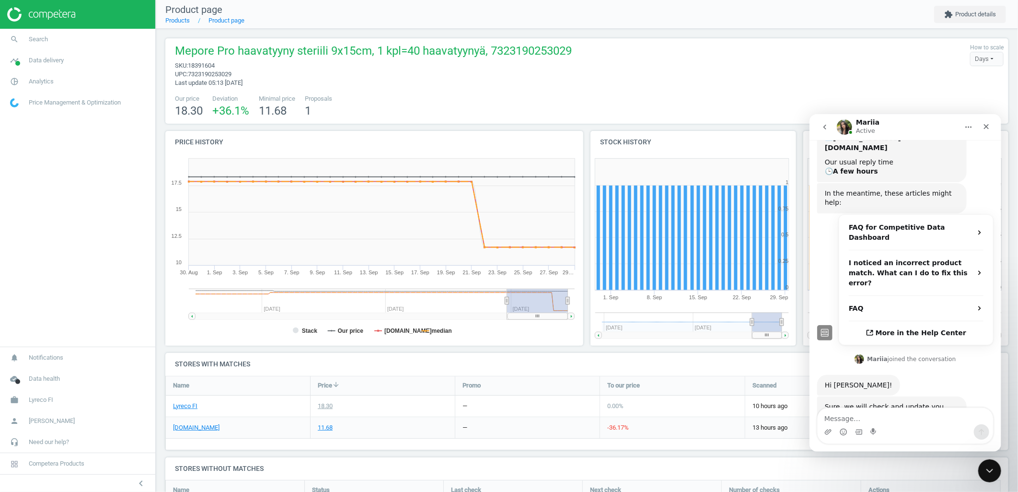
click at [863, 402] on div "Sure, we will check and update you shortly. Is the SKU 7808202 that you previou…" at bounding box center [892, 420] width 134 height 37
copy div "7808202"
click at [867, 413] on textarea "Message…" at bounding box center [905, 416] width 175 height 16
type textarea "J"
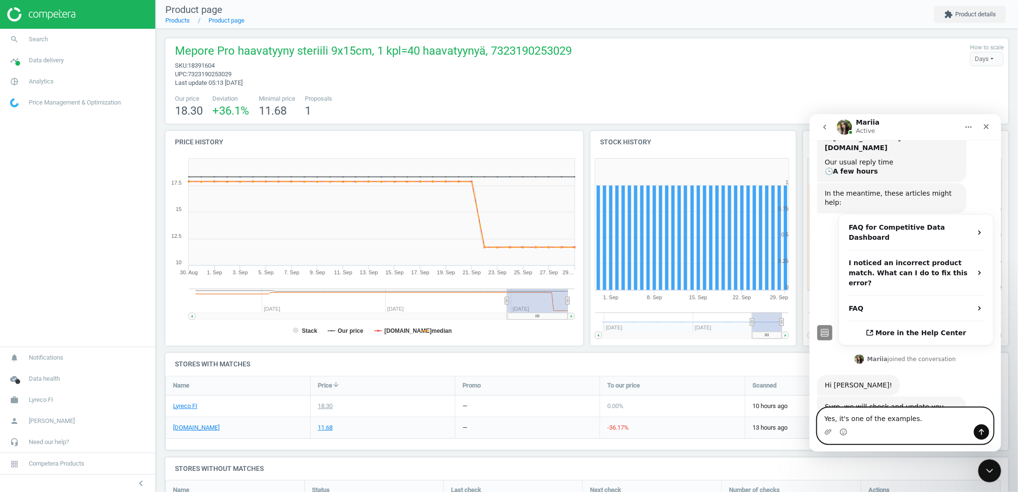
type textarea "Yes, it's one of the examples"
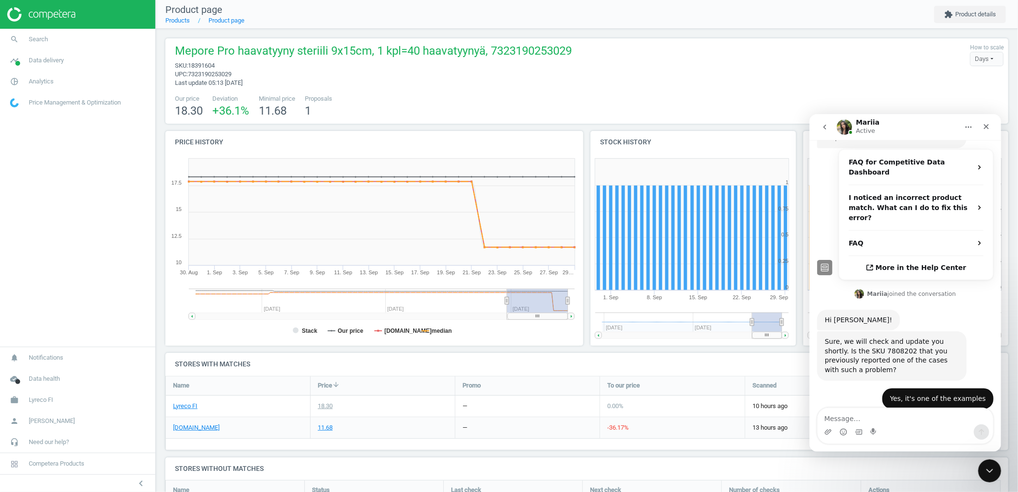
scroll to position [250, 0]
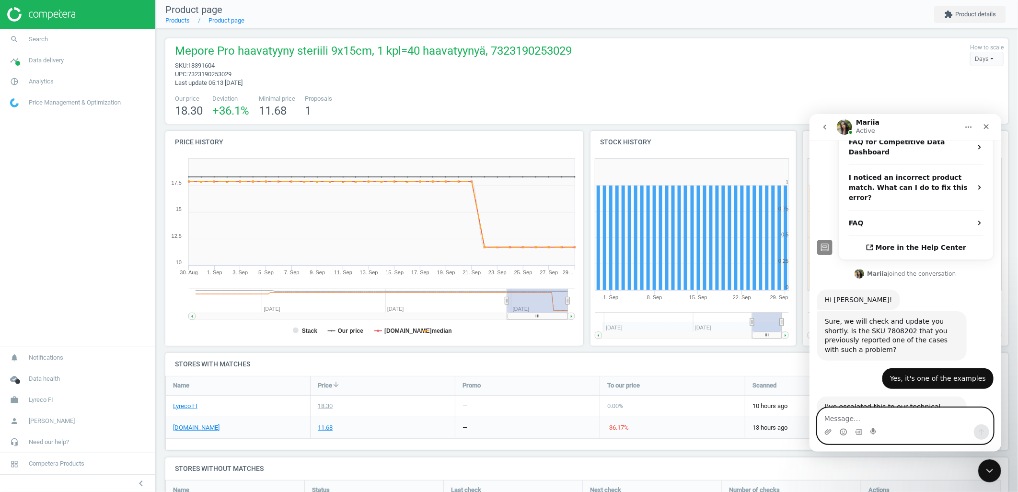
click at [868, 409] on textarea "Message…" at bounding box center [905, 416] width 175 height 16
type textarea "Thank you Mariia! :)"
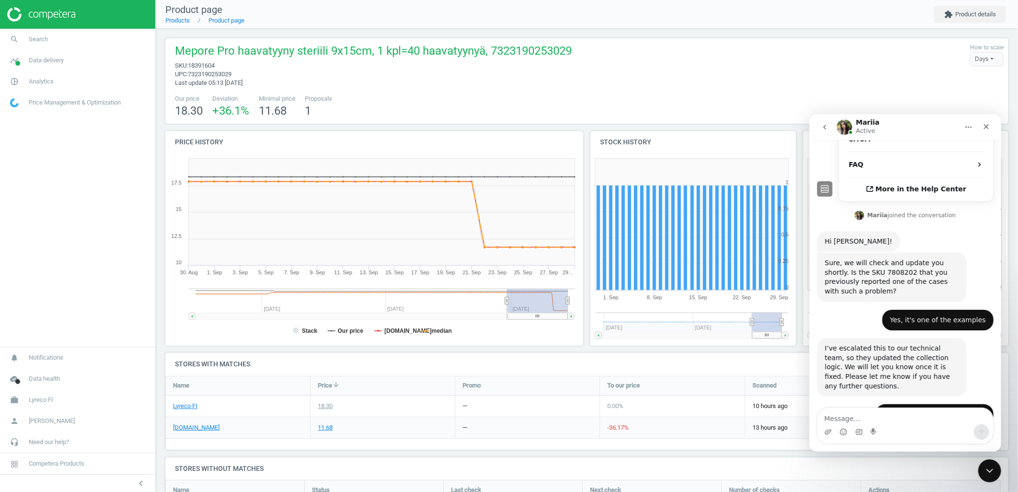
scroll to position [307, 0]
